Goal: Complete application form

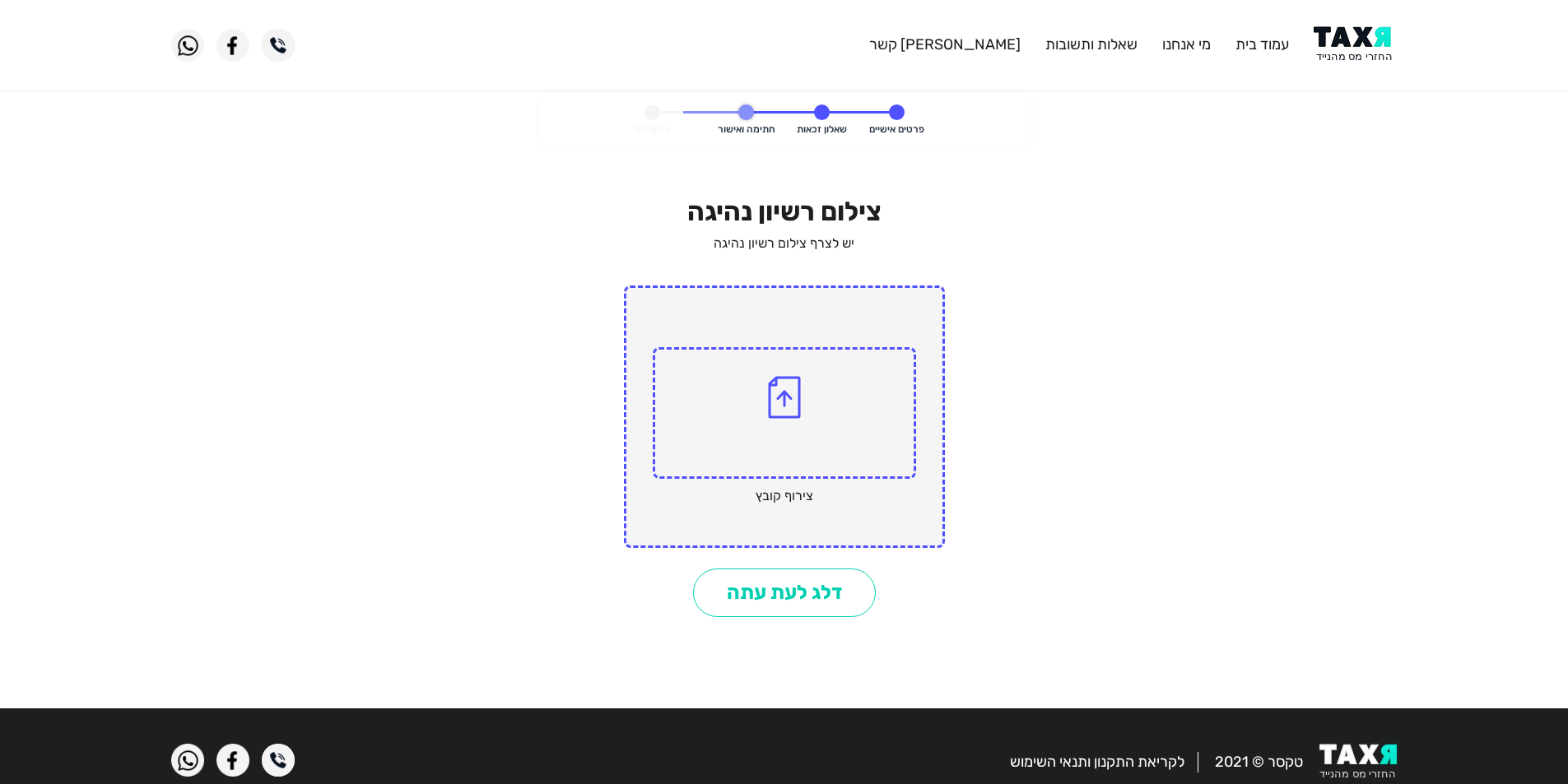
click at [785, 404] on img at bounding box center [784, 397] width 33 height 43
click at [0, 0] on input "file" at bounding box center [0, 0] width 0 height 0
click at [786, 392] on img at bounding box center [784, 397] width 33 height 43
click at [0, 0] on input "file" at bounding box center [0, 0] width 0 height 0
click at [791, 398] on img at bounding box center [784, 397] width 33 height 43
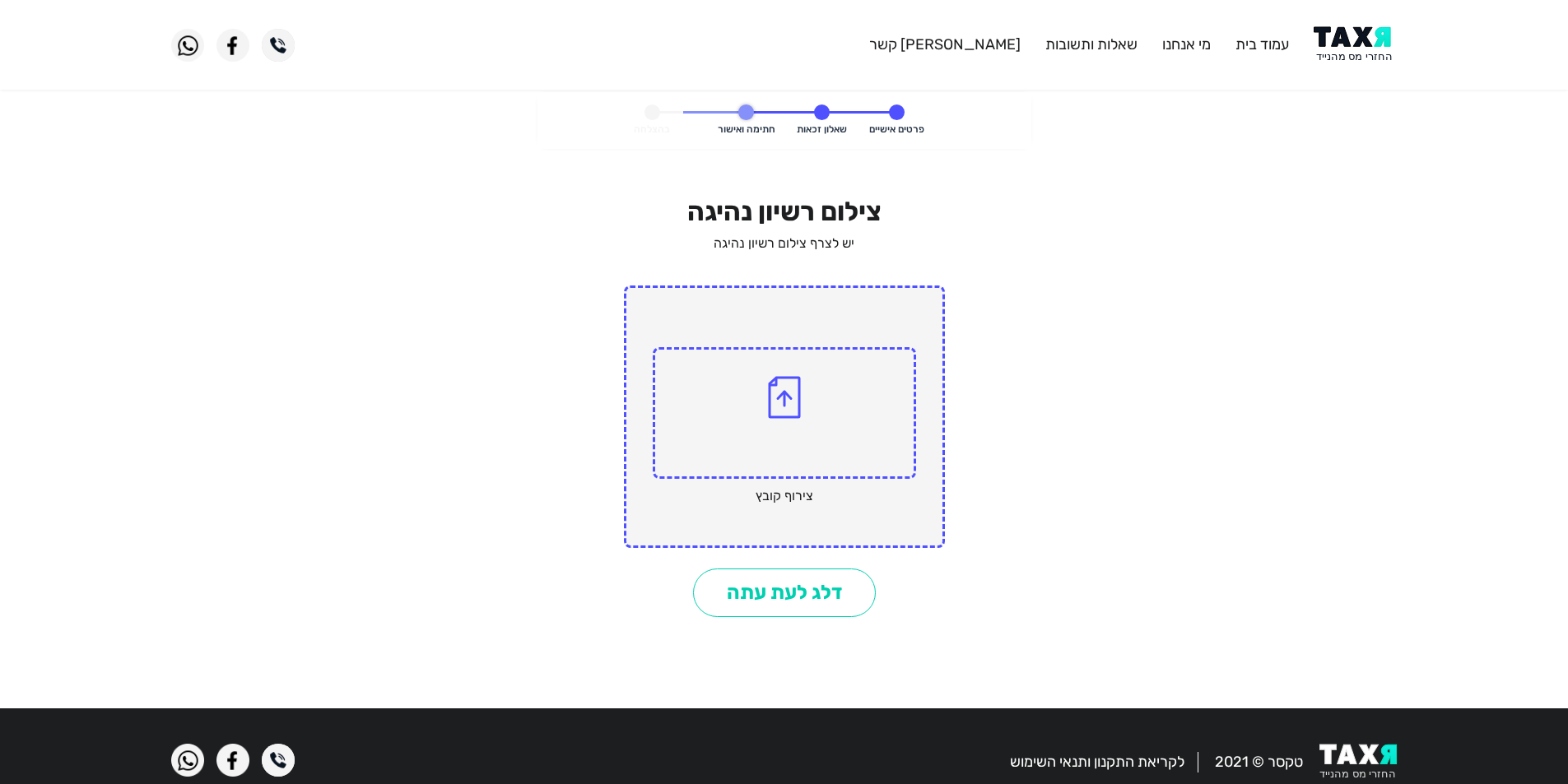
click at [0, 0] on input "file" at bounding box center [0, 0] width 0 height 0
